Goal: Transaction & Acquisition: Purchase product/service

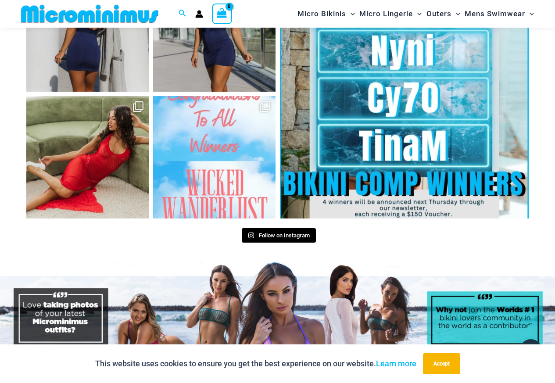
scroll to position [3216, 0]
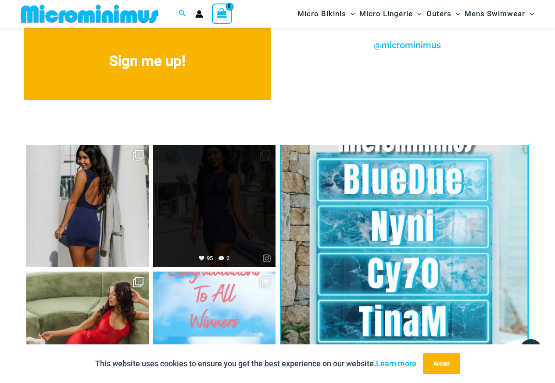
click at [225, 190] on link "Open" at bounding box center [214, 206] width 122 height 122
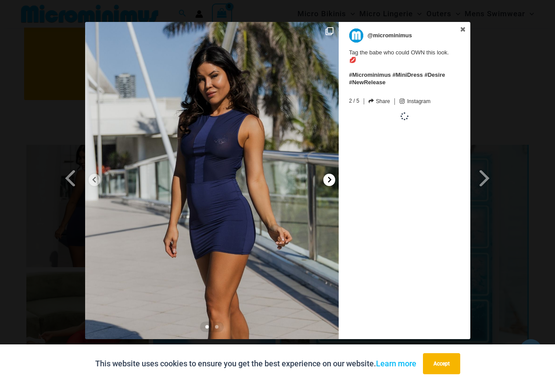
click at [328, 183] on div at bounding box center [329, 180] width 12 height 12
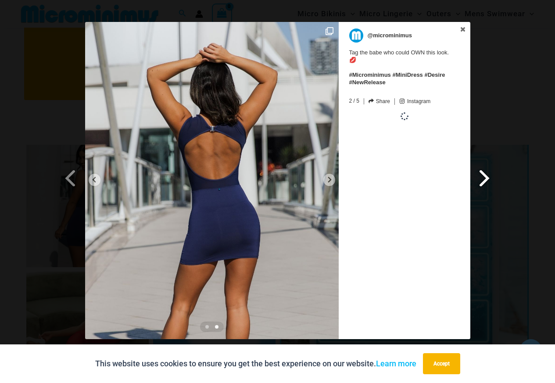
click at [490, 132] on link "Next Slide" at bounding box center [485, 165] width 31 height 286
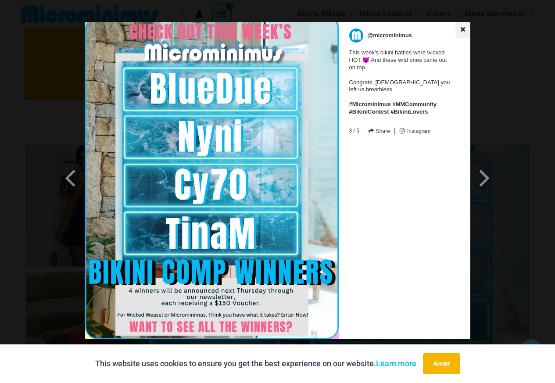
click at [463, 29] on icon at bounding box center [462, 29] width 5 height 5
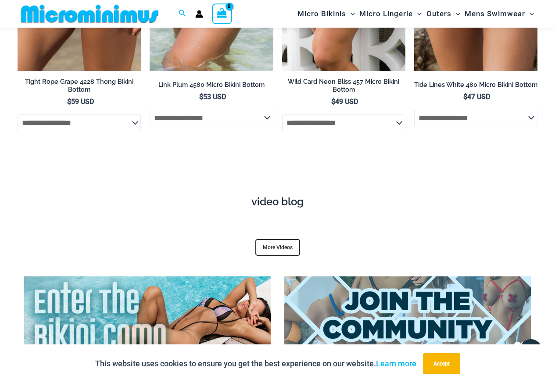
scroll to position [2646, 0]
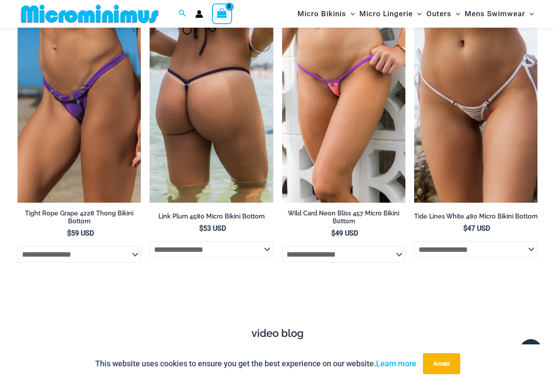
click at [244, 105] on img at bounding box center [211, 110] width 123 height 185
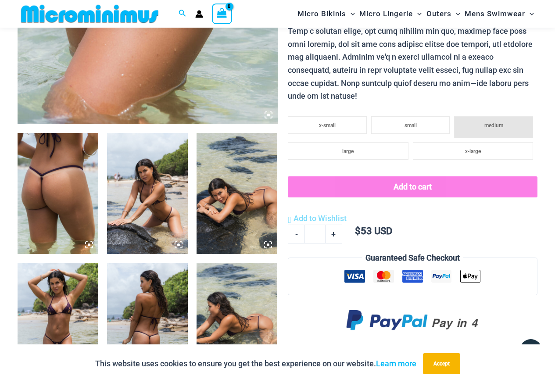
scroll to position [521, 0]
